Goal: Navigation & Orientation: Find specific page/section

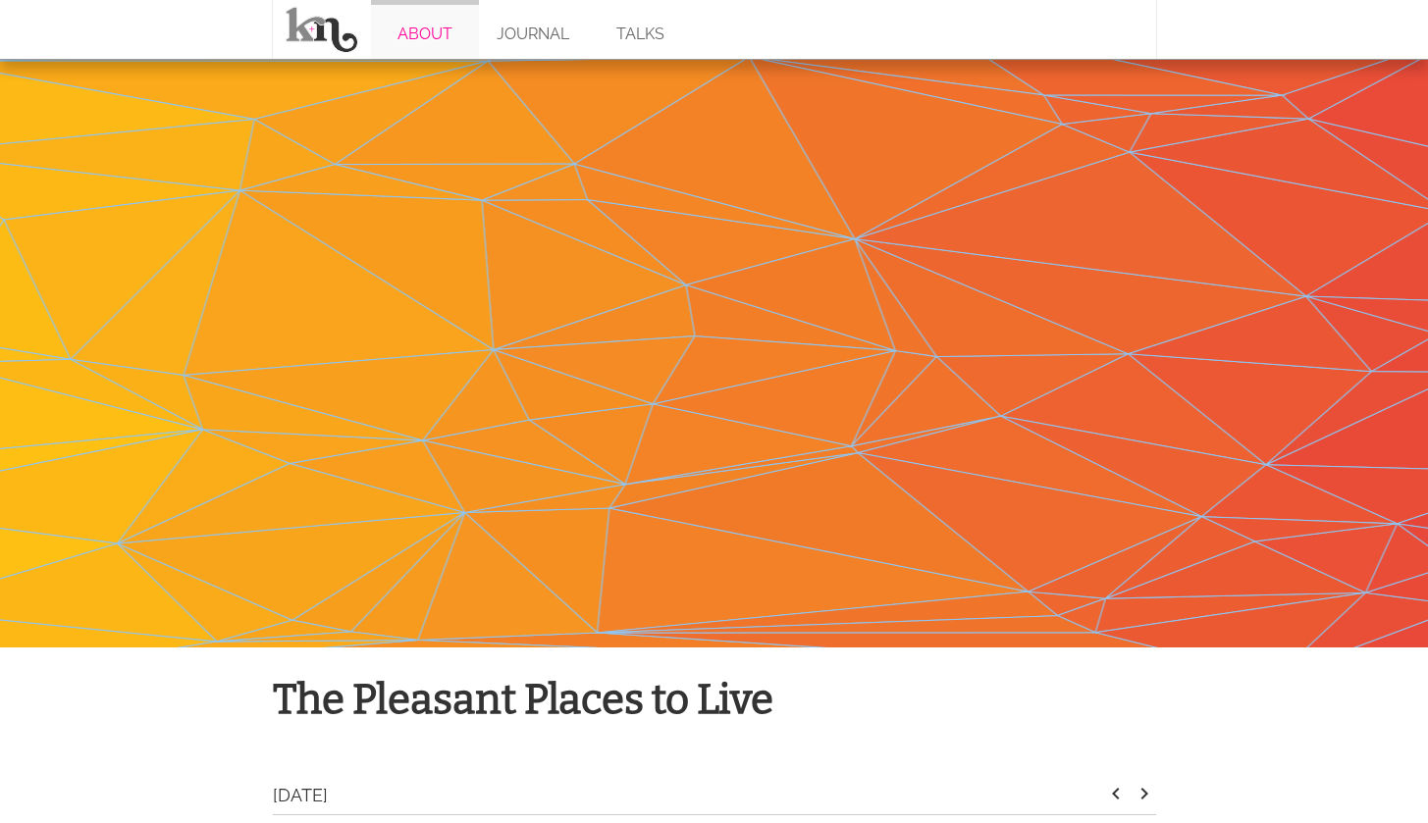
click at [418, 33] on link "ABOUT" at bounding box center [425, 29] width 108 height 59
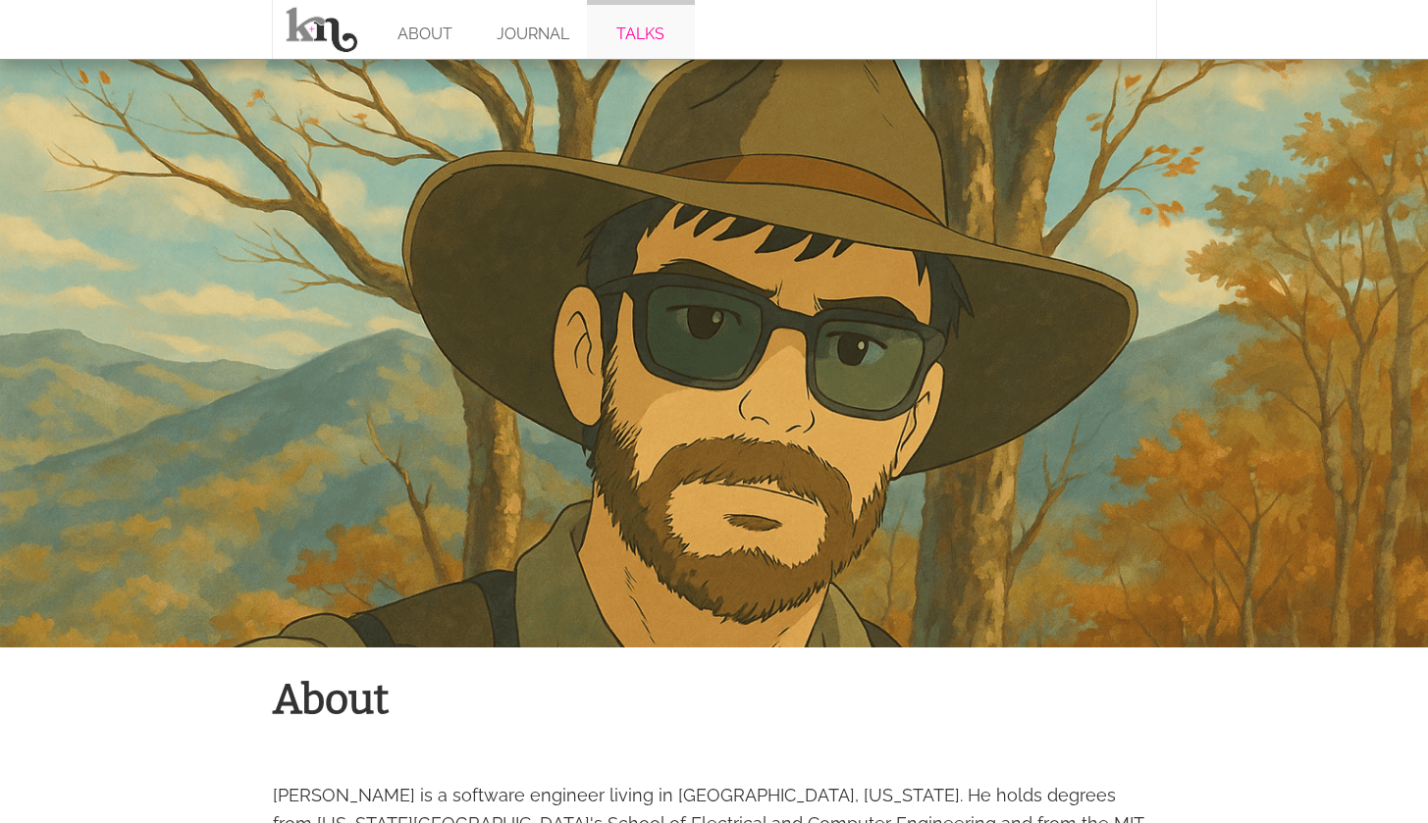
click at [638, 23] on link "TALKS" at bounding box center [641, 29] width 108 height 59
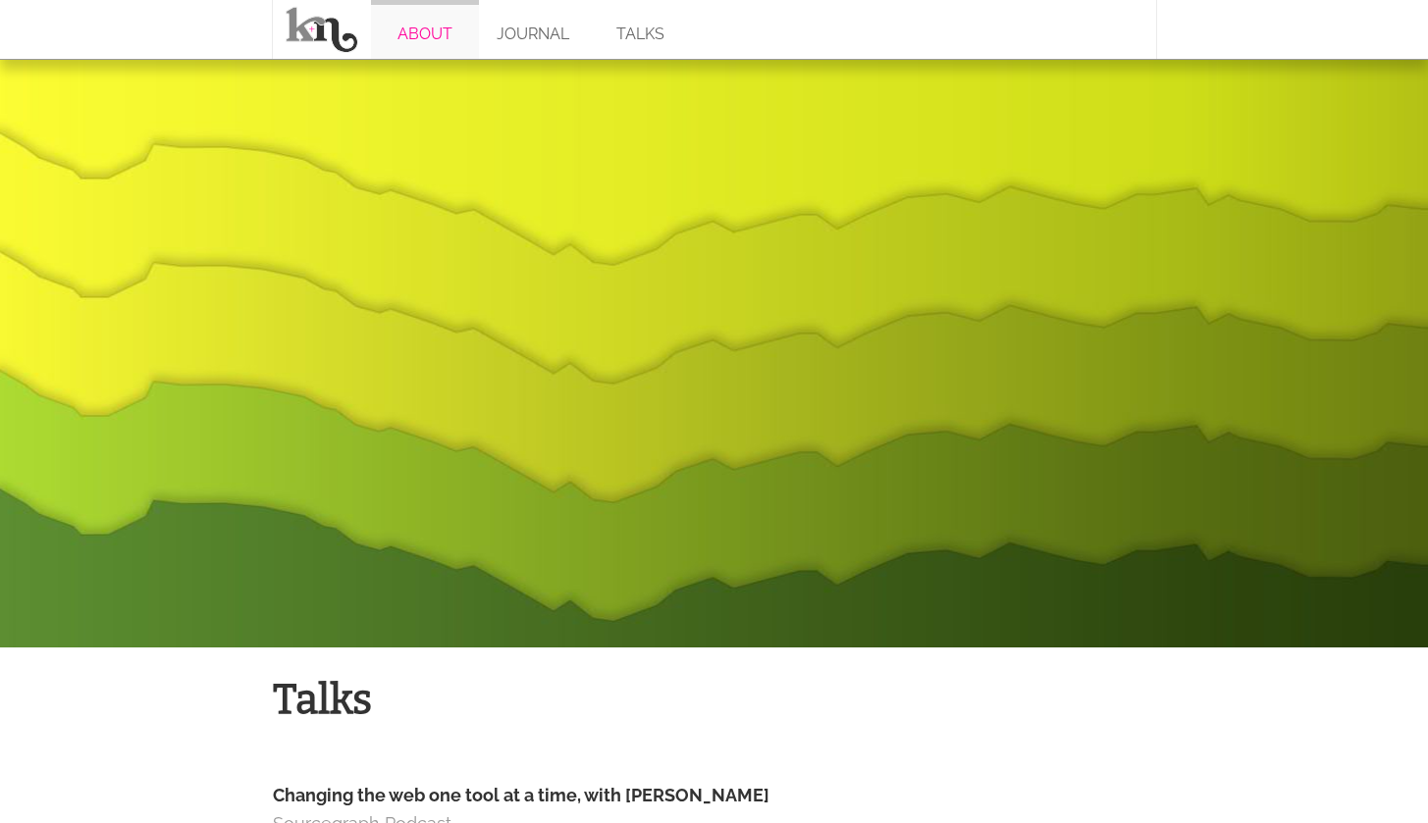
click at [432, 33] on link "ABOUT" at bounding box center [425, 29] width 108 height 59
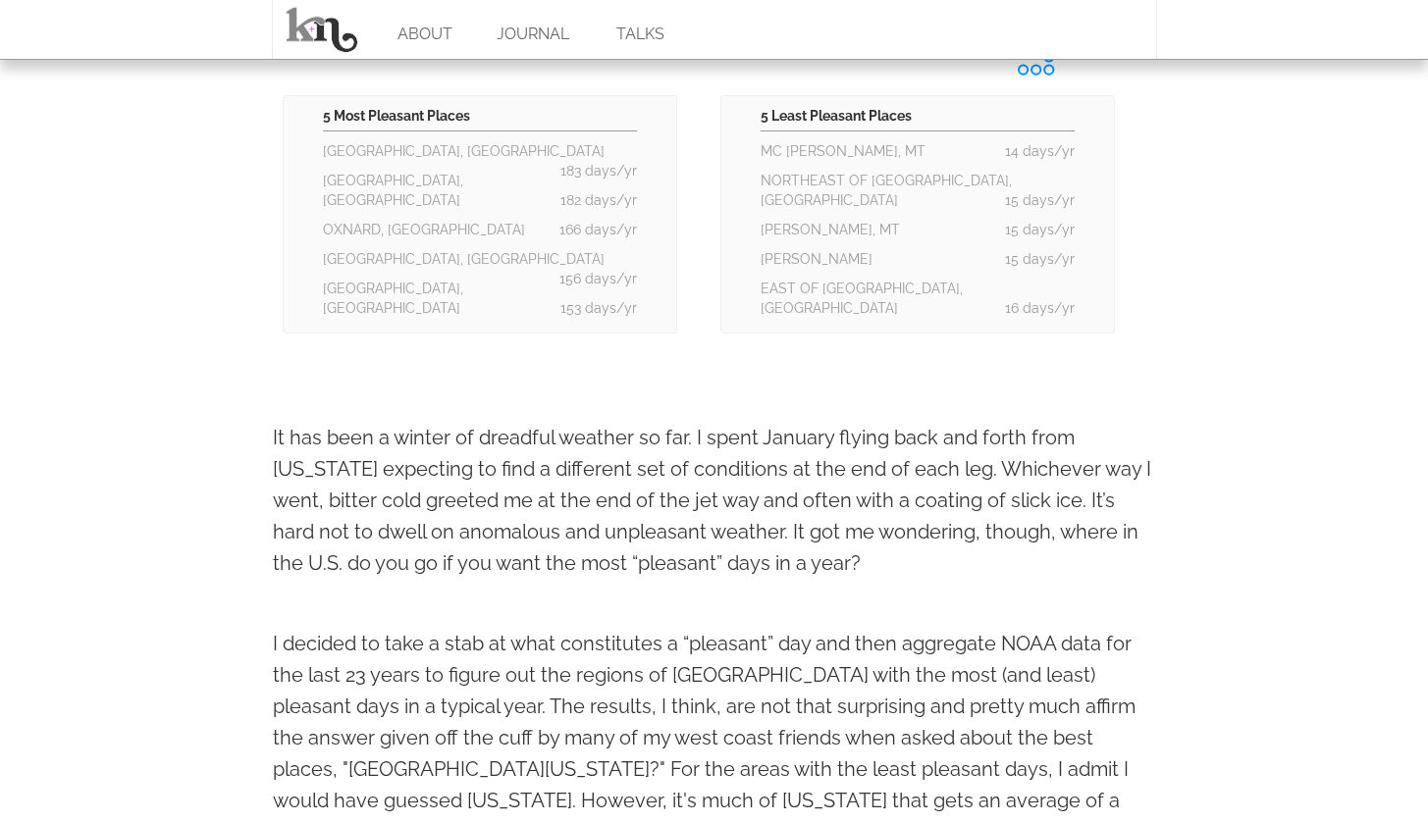
scroll to position [1486, 0]
click at [784, 153] on li "MC [PERSON_NAME], MT 14 days/yr" at bounding box center [917, 149] width 314 height 29
click at [775, 147] on li "MC [PERSON_NAME], MT 14 days/yr" at bounding box center [917, 149] width 314 height 29
click at [813, 214] on li "[PERSON_NAME], MT 15 days/yr" at bounding box center [917, 228] width 314 height 29
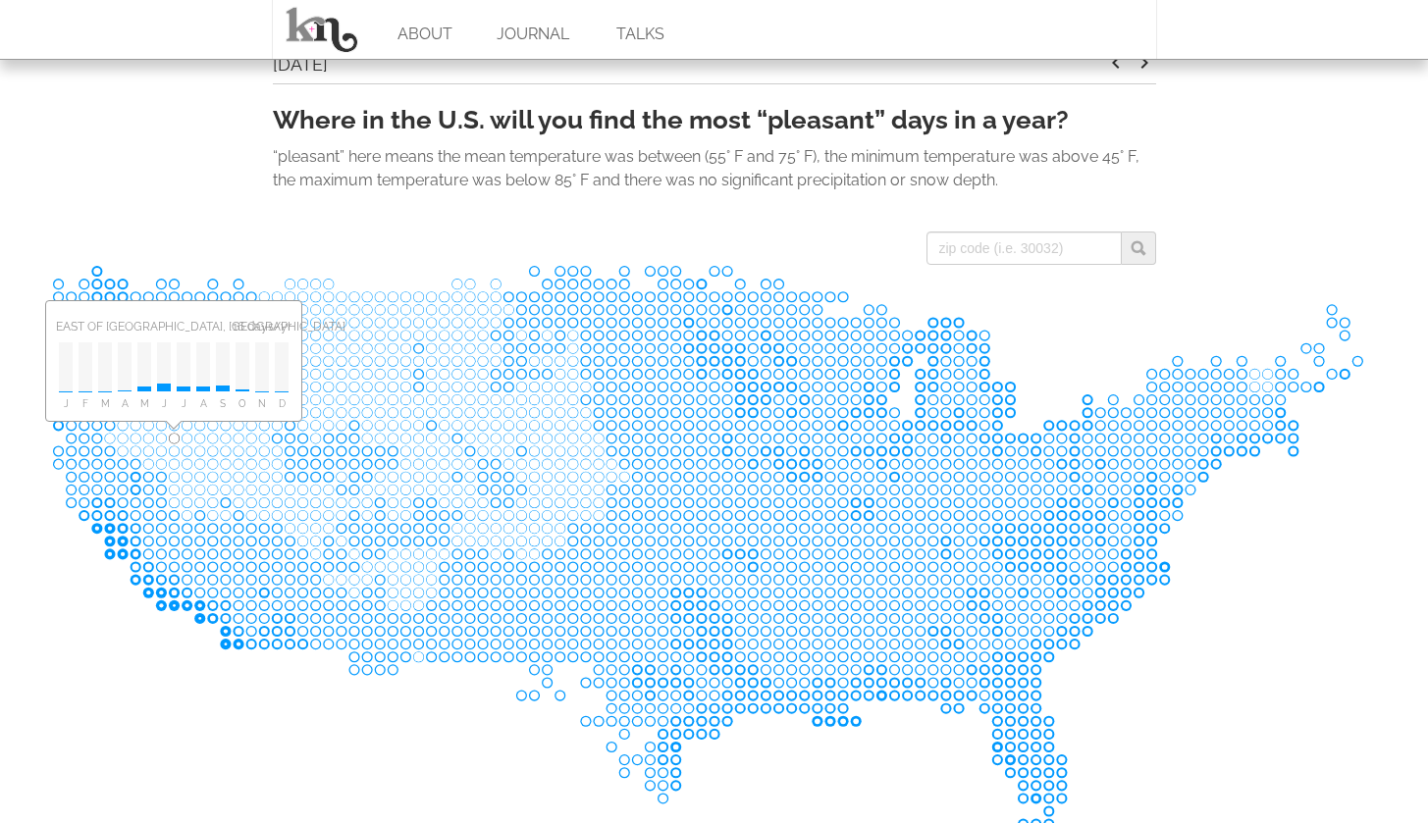
scroll to position [740, 0]
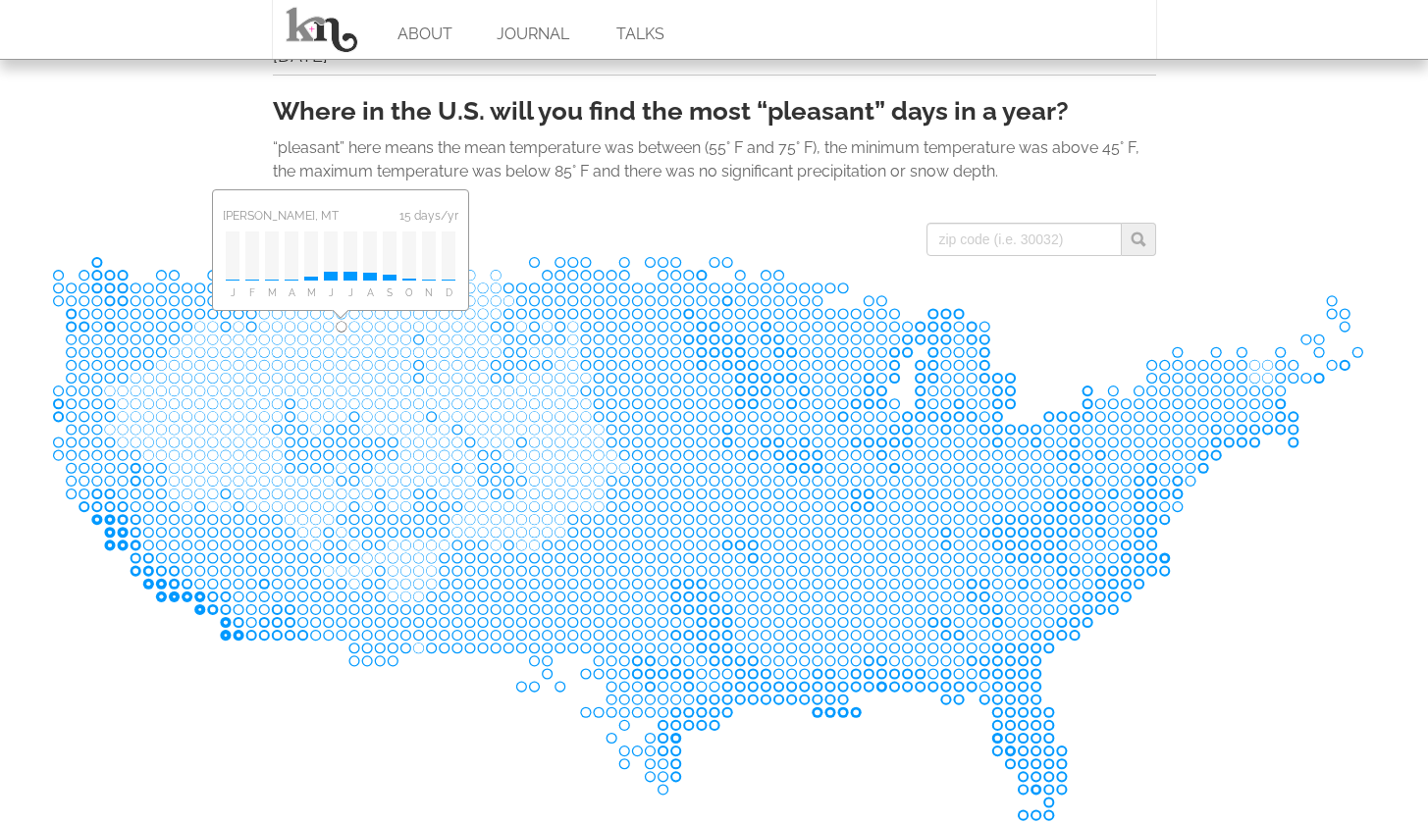
click at [341, 330] on rect at bounding box center [341, 327] width 13 height 13
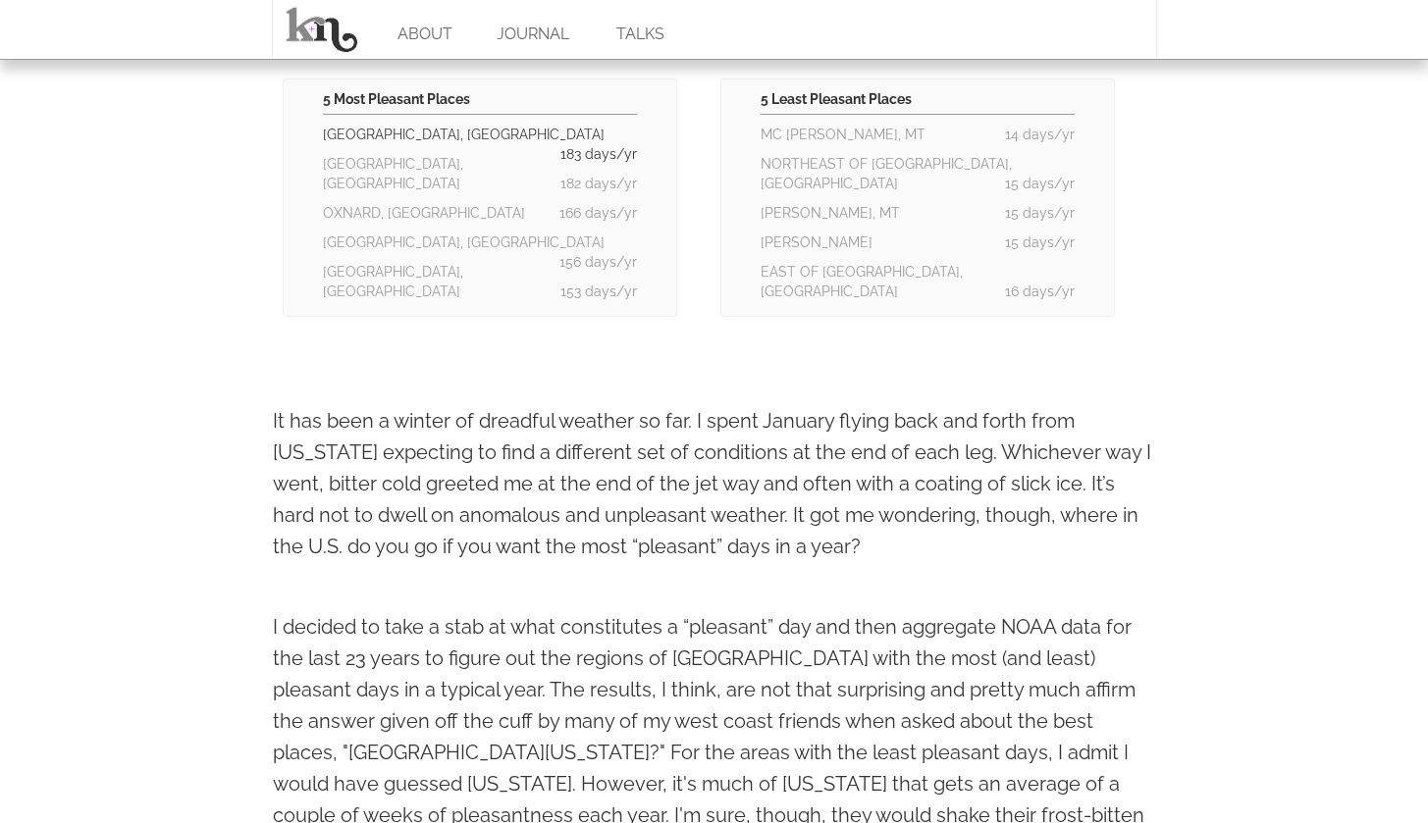
scroll to position [1505, 0]
